Goal: Task Accomplishment & Management: Manage account settings

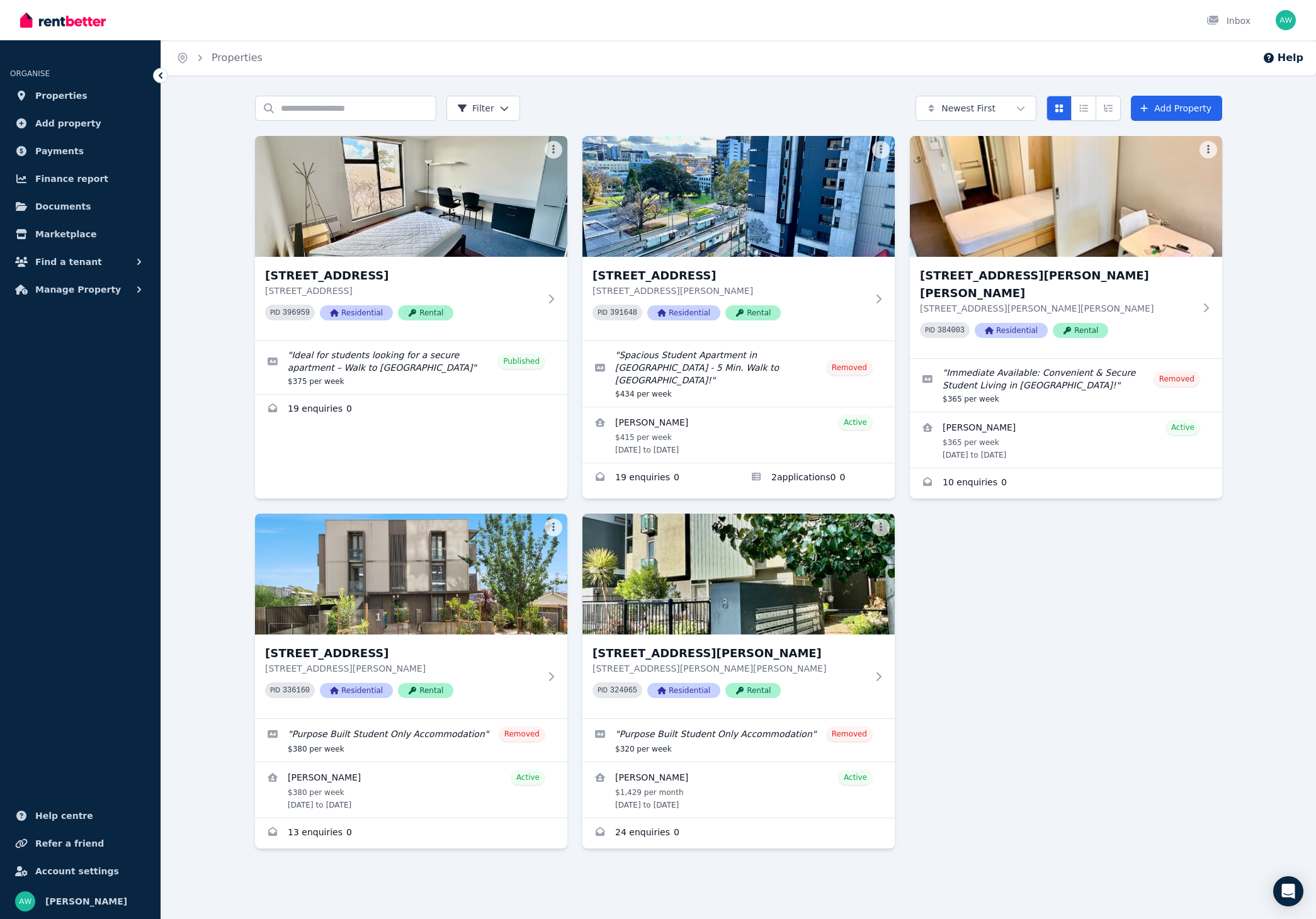
click at [1069, 537] on div "[STREET_ADDRESS] PID 396959 Residential Rental " Ideal for students looking for…" at bounding box center [739, 492] width 967 height 713
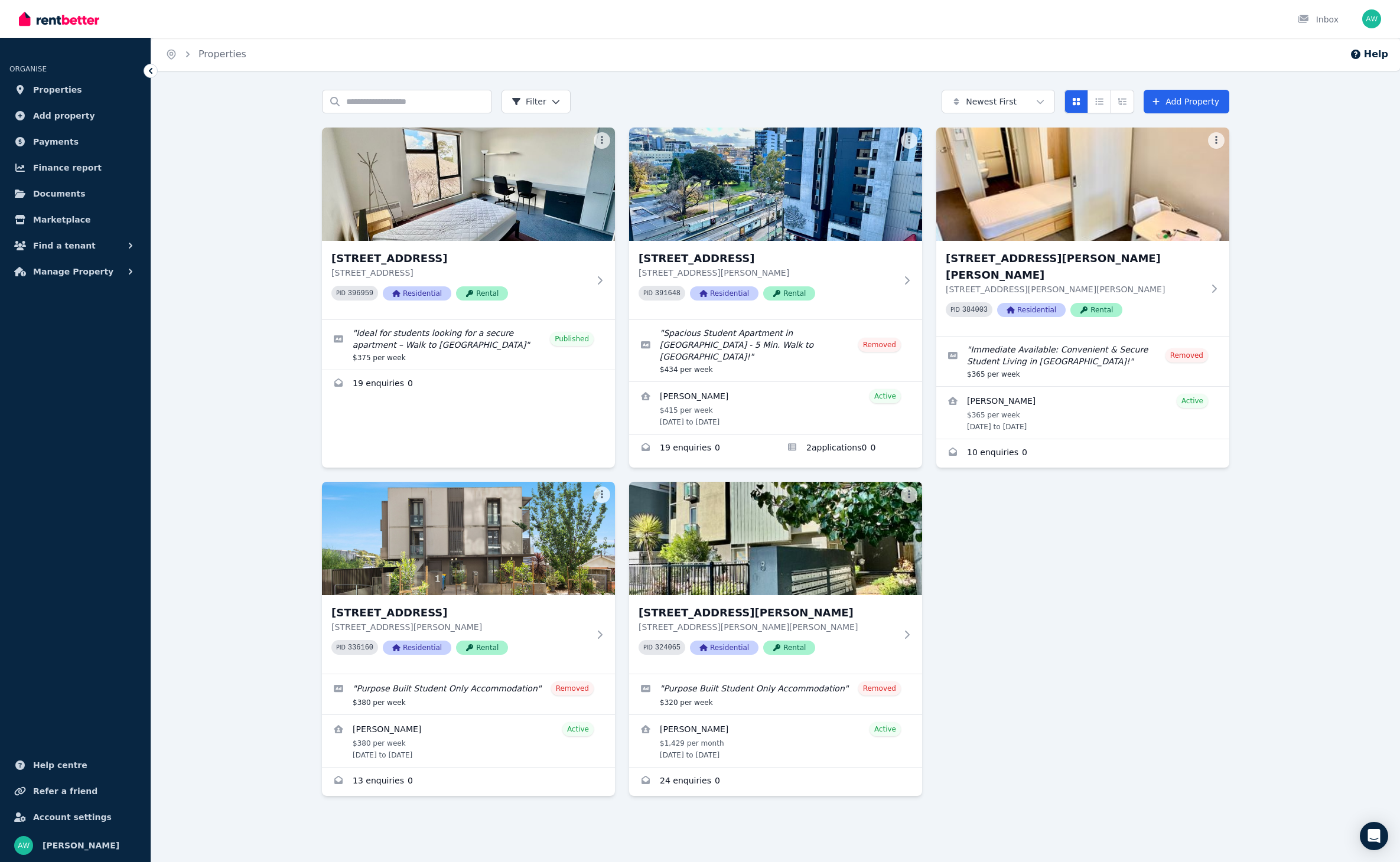
click at [265, 322] on div "Search properties Filter Newest First Add Property [STREET_ADDRESS] [STREET_ADD…" at bounding box center [776, 471] width 1249 height 761
drag, startPoint x: 1064, startPoint y: 524, endPoint x: 1135, endPoint y: 423, distance: 123.5
click at [1064, 524] on div "[STREET_ADDRESS] PID 396959 Residential Rental " Ideal for students looking for…" at bounding box center [776, 462] width 907 height 668
click at [434, 388] on link "Enquiries for 203/60 Waverley Rd, Malvern East" at bounding box center [468, 384] width 293 height 28
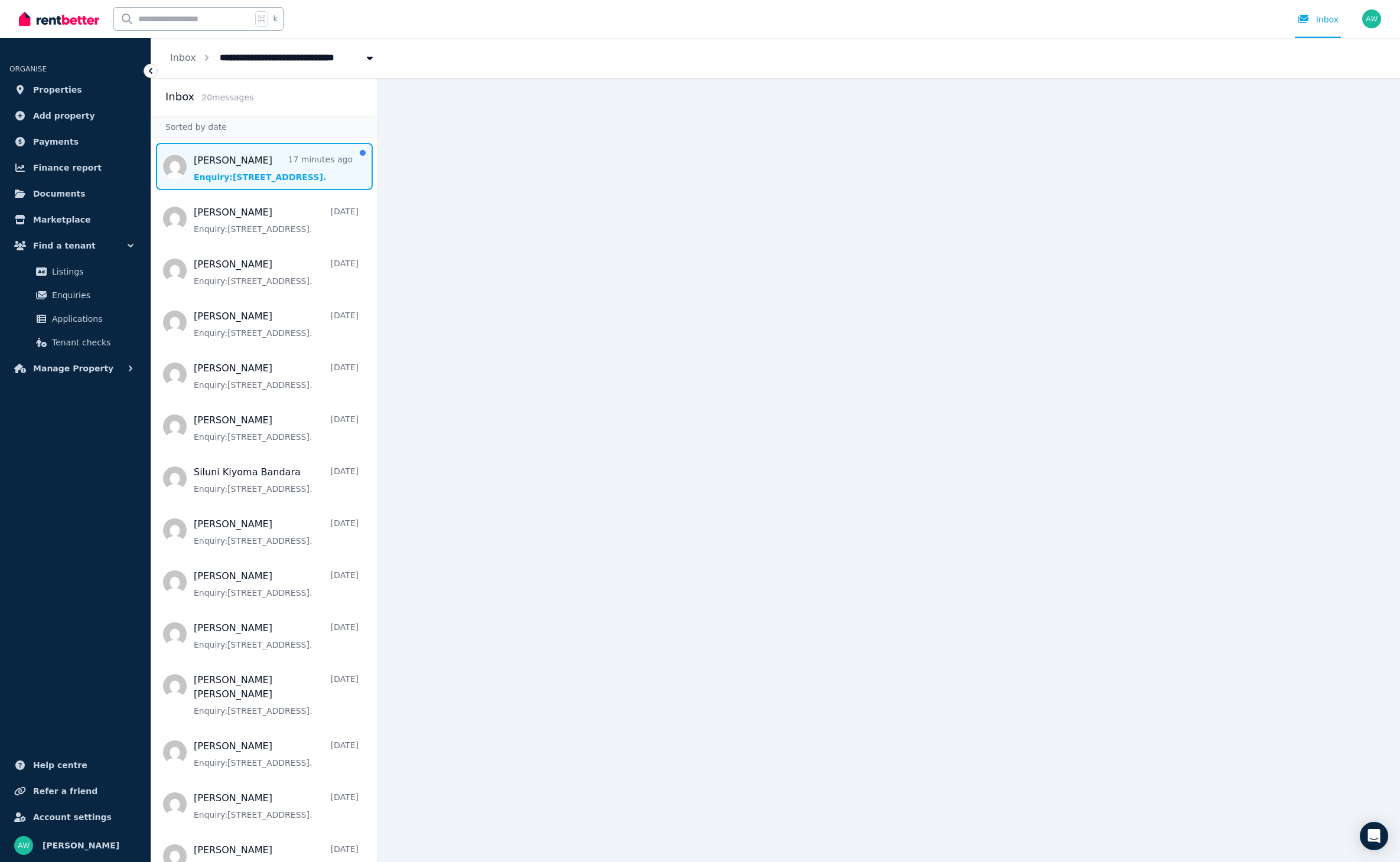
click at [258, 161] on span "Message list" at bounding box center [264, 166] width 226 height 47
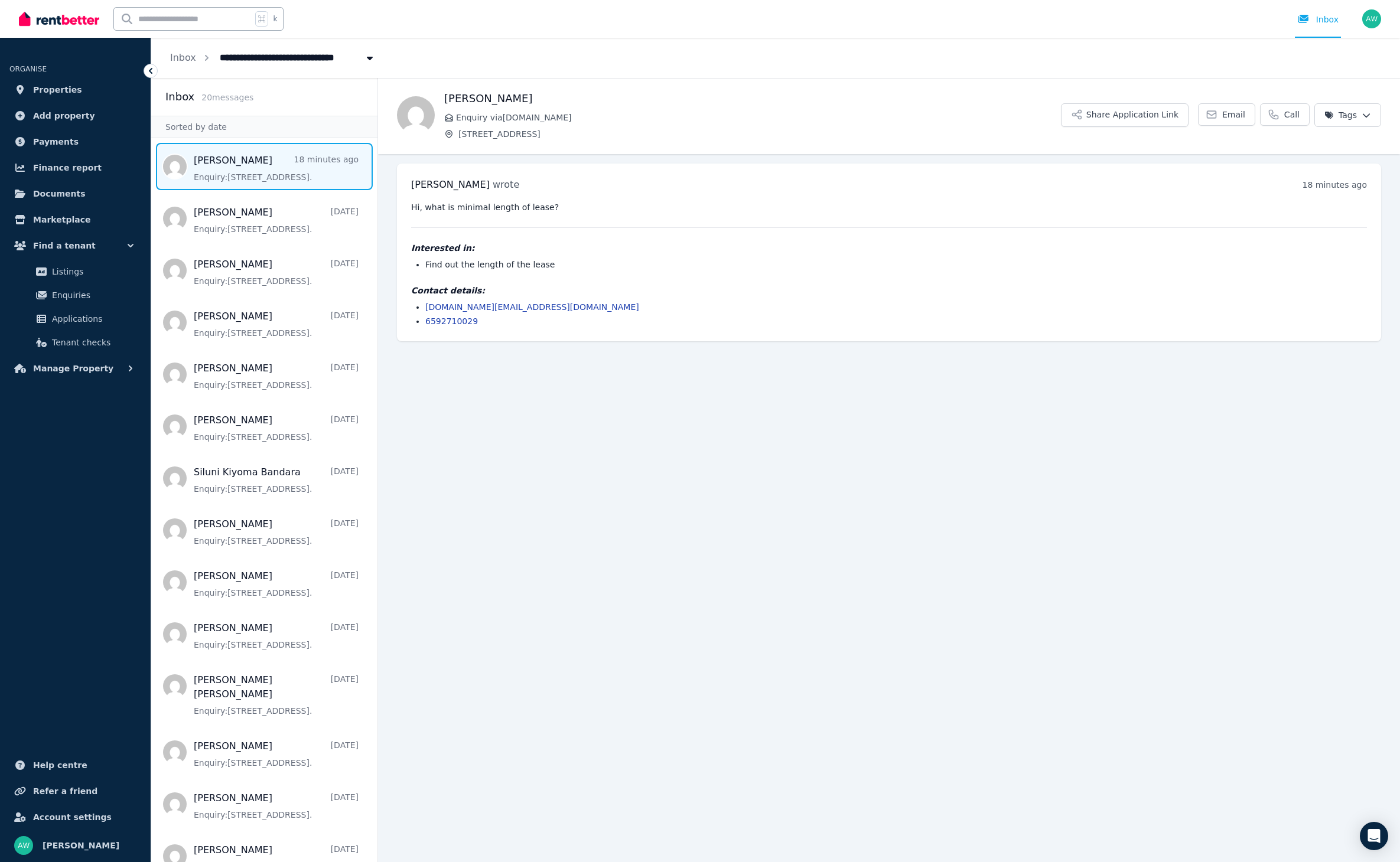
click at [728, 369] on main "Back [PERSON_NAME] Enquiry via [DOMAIN_NAME] [STREET_ADDRESS] Share Application…" at bounding box center [889, 471] width 1022 height 784
click at [528, 328] on div "[PERSON_NAME] wrote 18 minutes ago 12:48 pm [DATE][DATE] Hi, what is minimal le…" at bounding box center [889, 252] width 984 height 178
click at [281, 229] on span "Message list" at bounding box center [264, 219] width 226 height 47
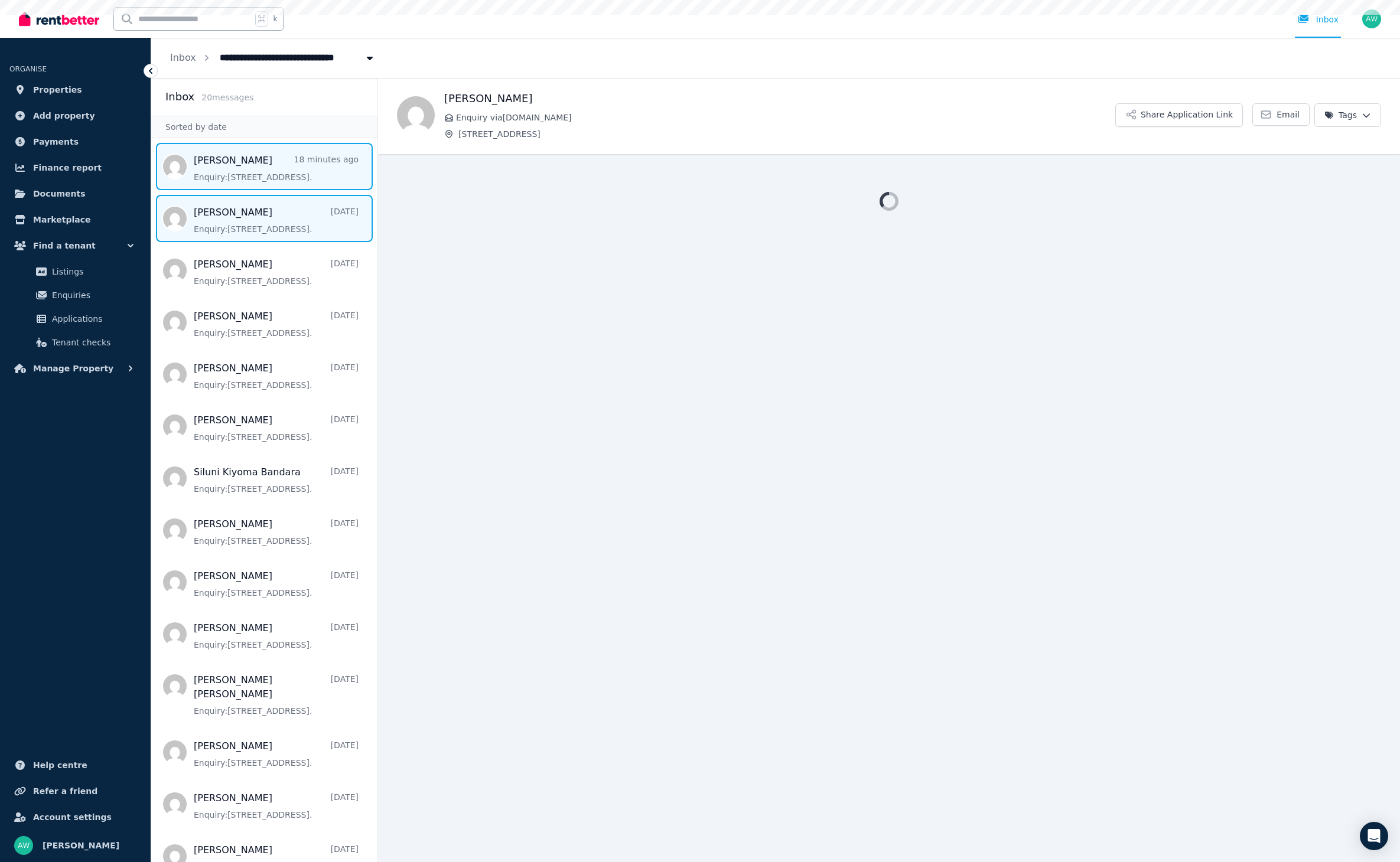
click at [276, 165] on span "Message list" at bounding box center [264, 166] width 226 height 47
